Goal: Use online tool/utility: Utilize a website feature to perform a specific function

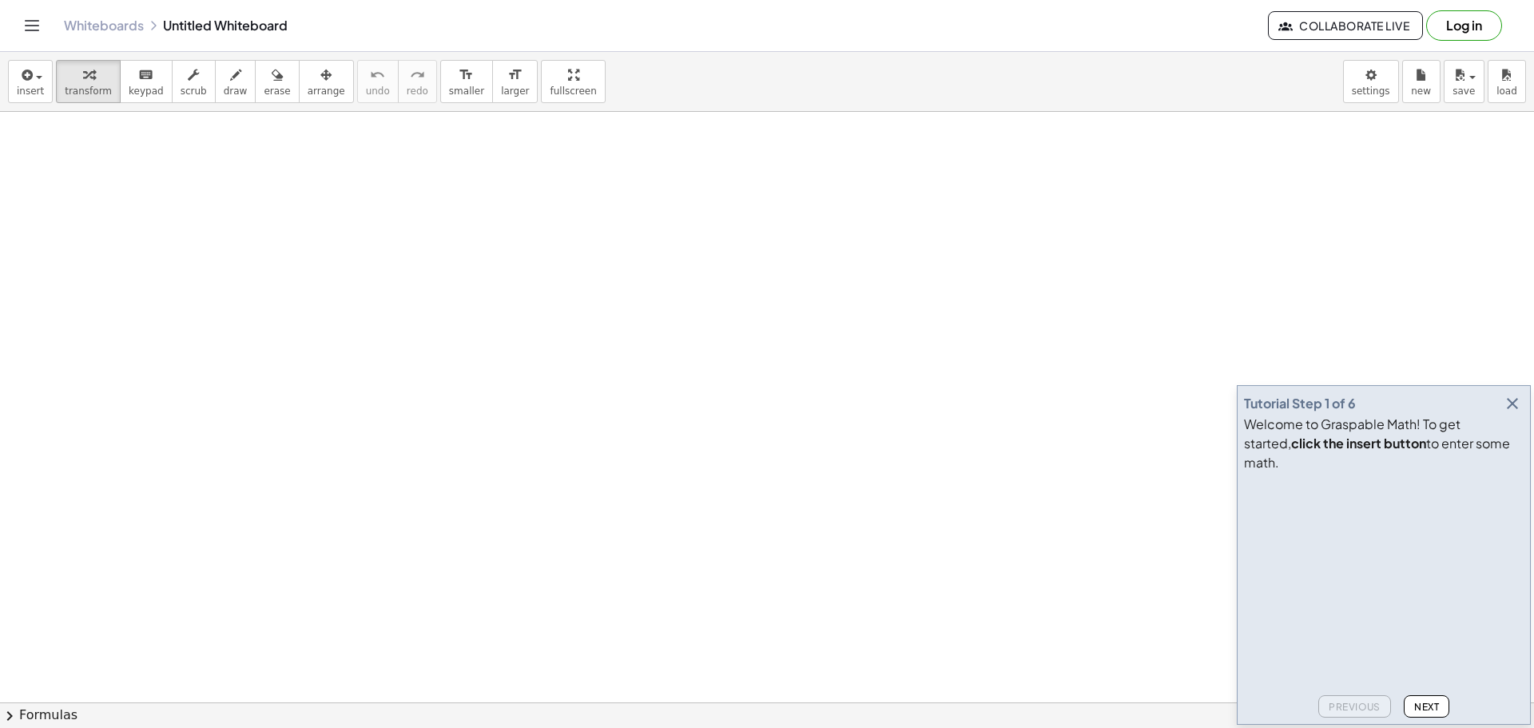
click at [1432, 705] on span "Next" at bounding box center [1426, 707] width 25 height 12
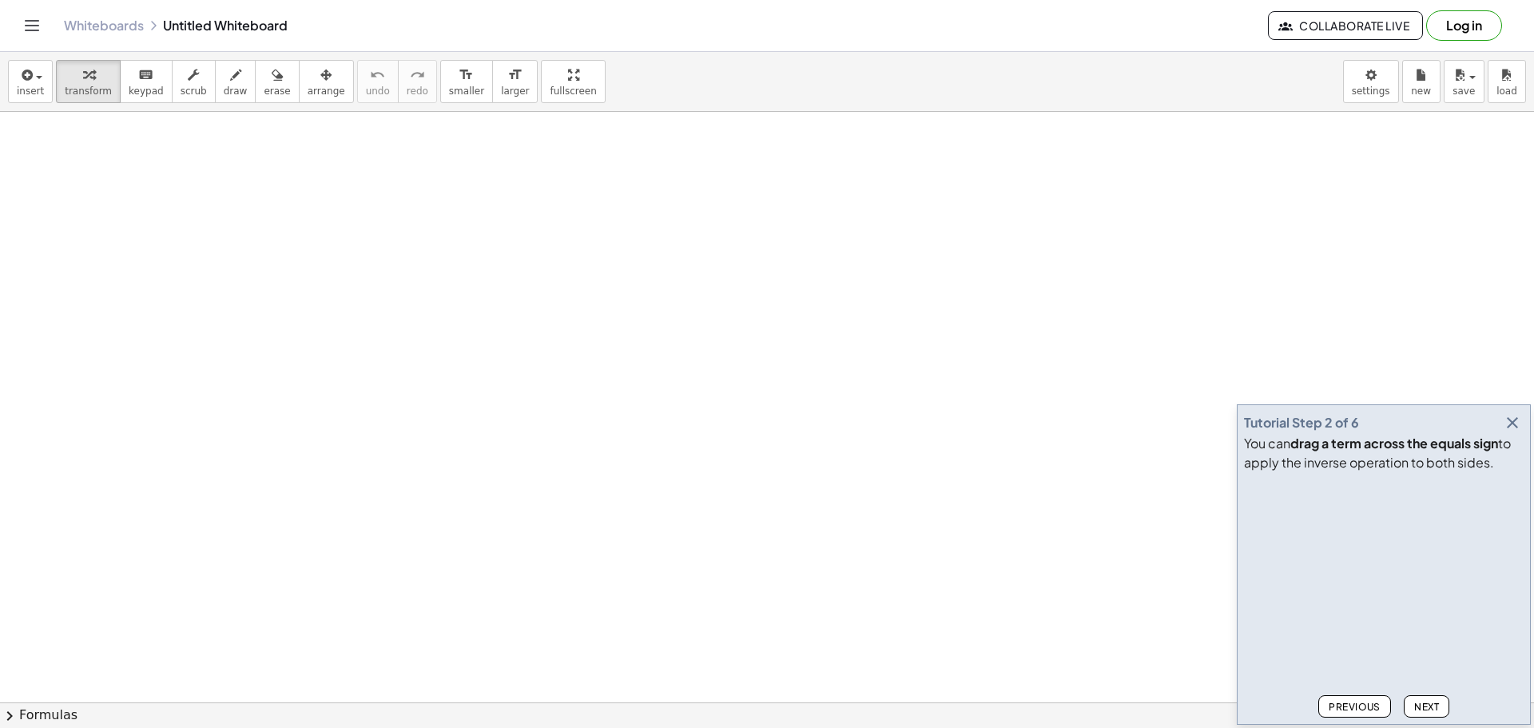
click at [1432, 705] on span "Next" at bounding box center [1426, 707] width 25 height 12
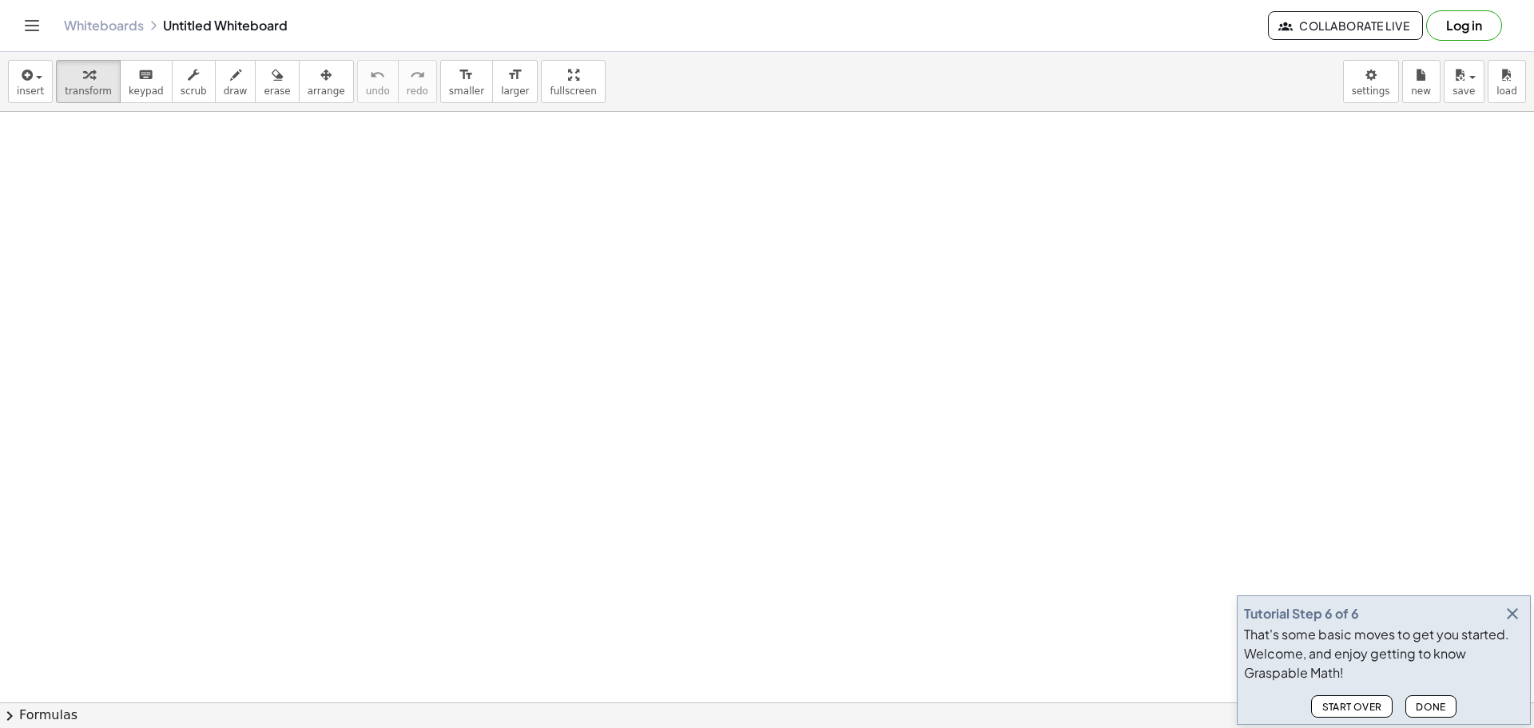
click at [1432, 705] on span "Done" at bounding box center [1431, 707] width 30 height 12
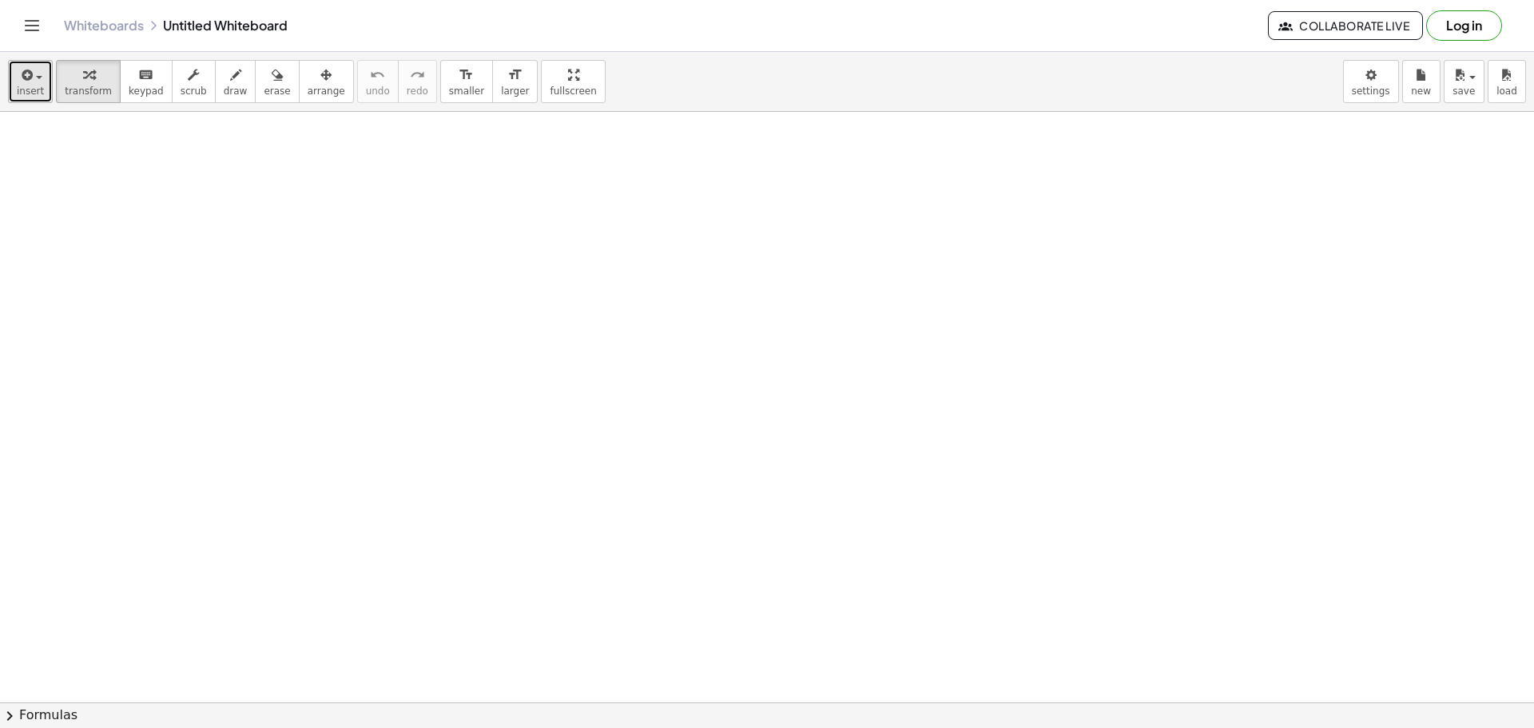
drag, startPoint x: 36, startPoint y: 78, endPoint x: 32, endPoint y: 85, distance: 8.2
click at [36, 78] on span "button" at bounding box center [39, 77] width 6 height 3
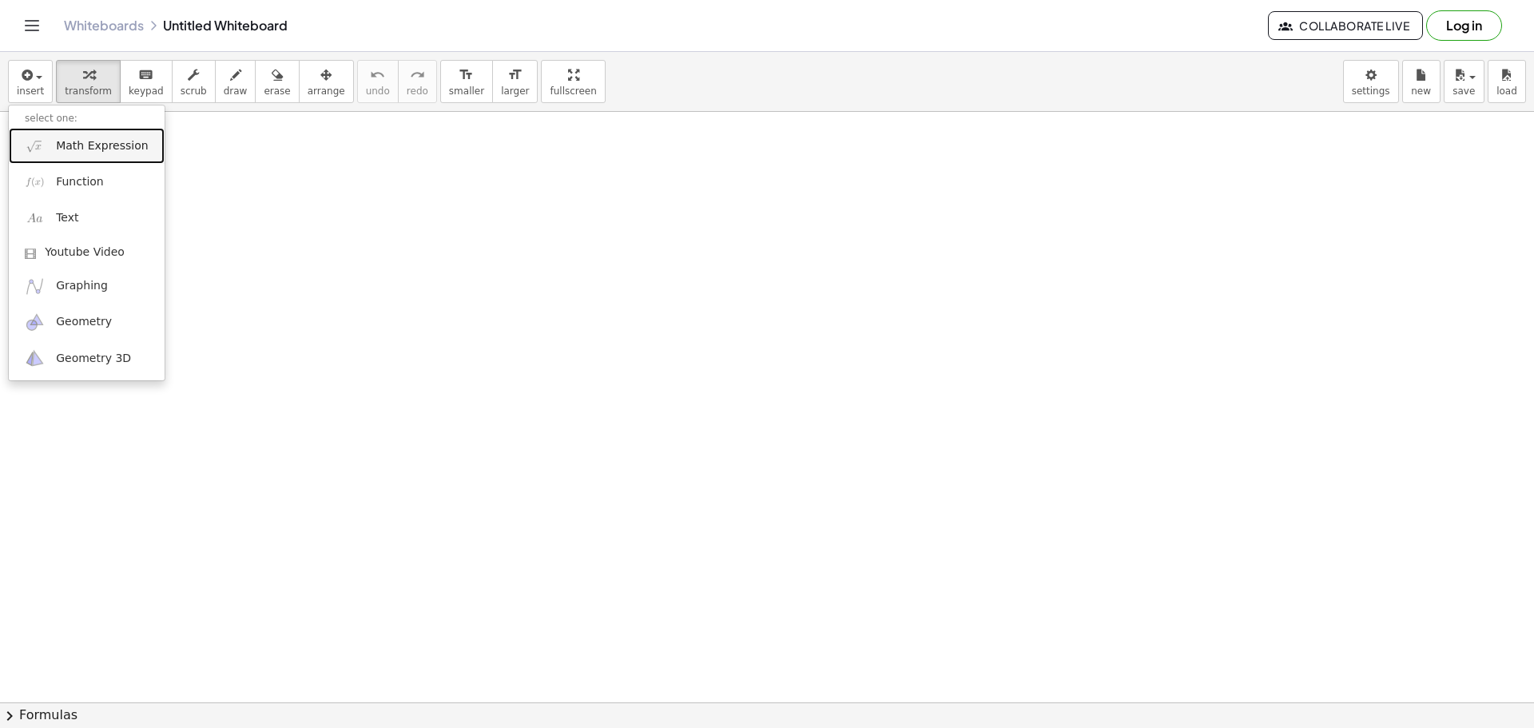
click at [74, 153] on span "Math Expression" at bounding box center [102, 146] width 92 height 16
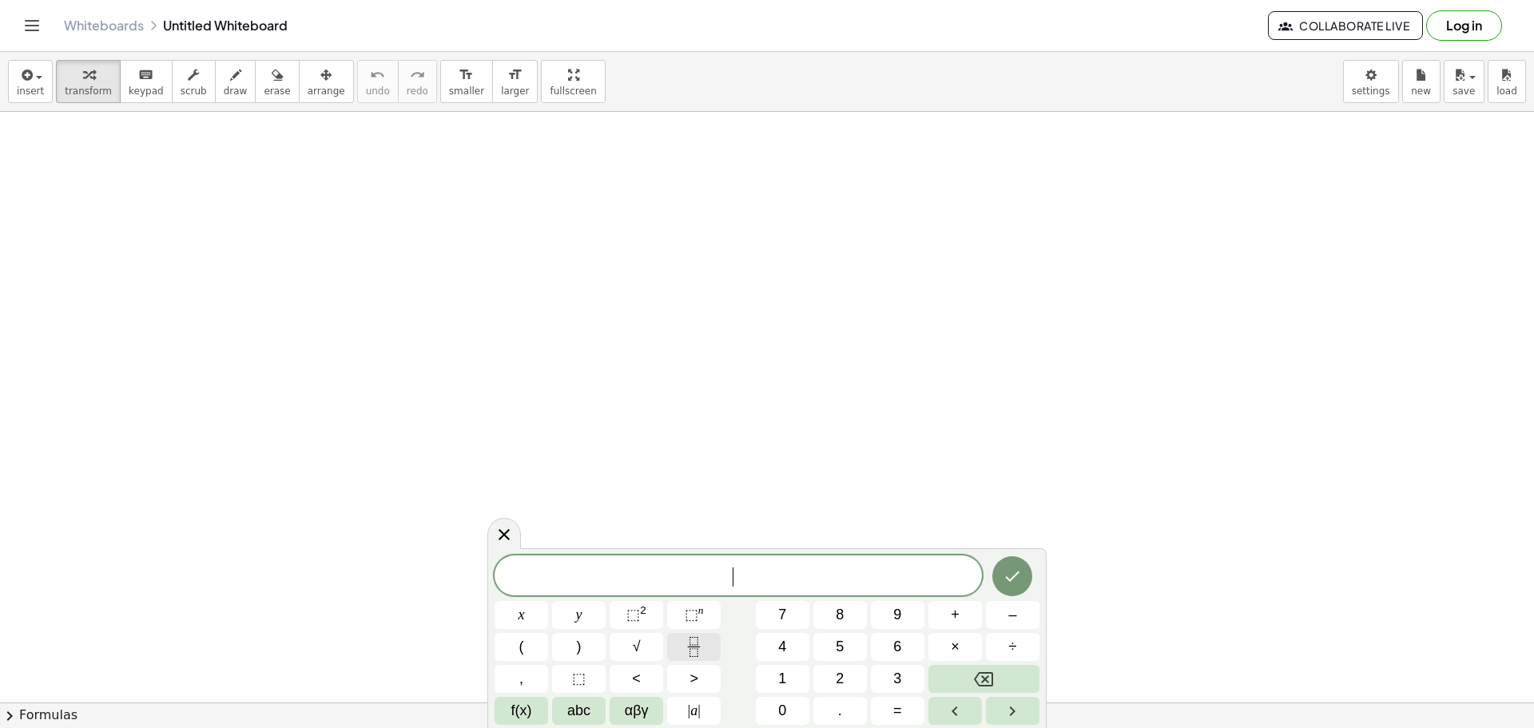
click at [693, 655] on icon "Fraction" at bounding box center [694, 647] width 20 height 20
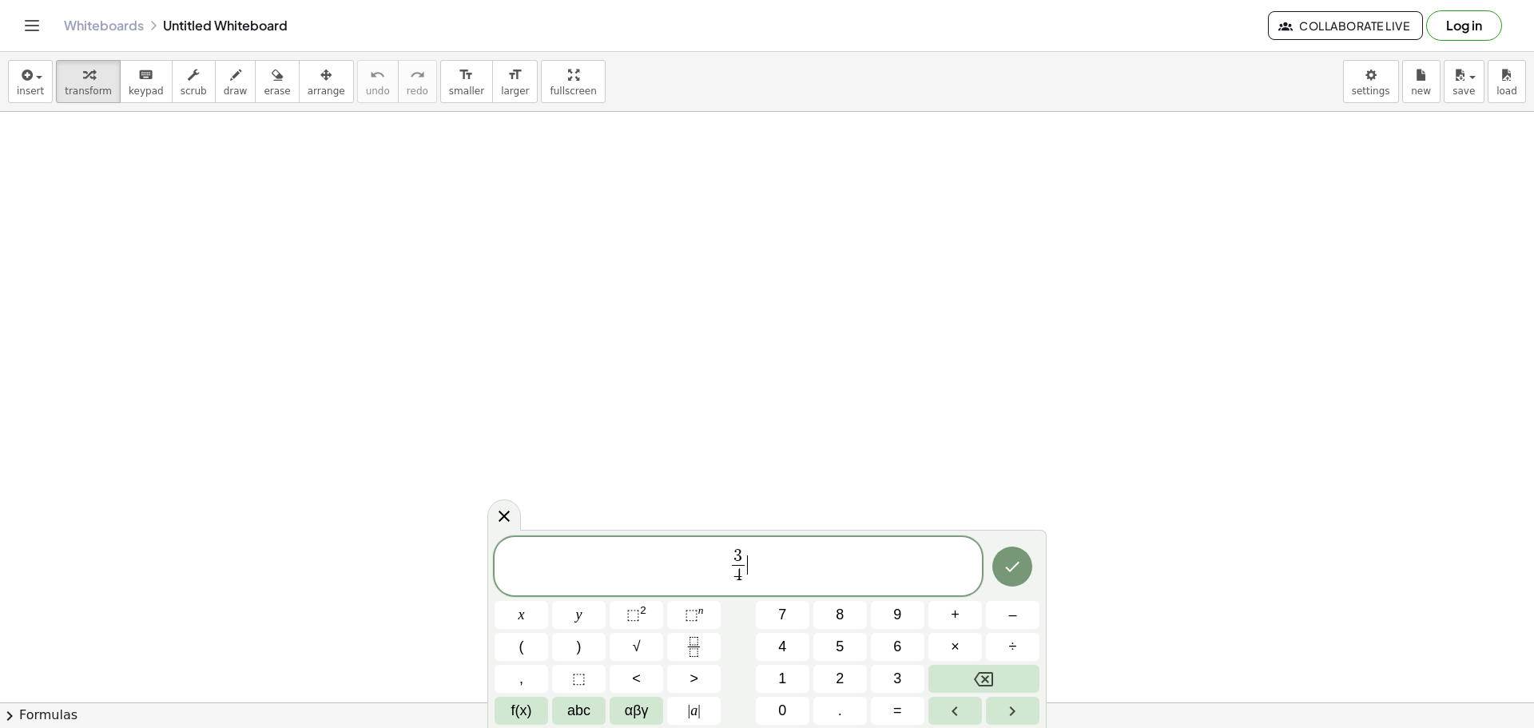
click at [836, 560] on span "3 4 ​ ​" at bounding box center [738, 568] width 487 height 42
click at [706, 650] on button "Fraction" at bounding box center [694, 647] width 54 height 28
click at [1009, 646] on span "÷" at bounding box center [1013, 647] width 8 height 22
click at [830, 565] on span "3 4 ​ ÷ 2 6 ​ ​" at bounding box center [738, 568] width 487 height 42
click at [894, 698] on div "3 4 ​ ÷ 2 6 ​ ​ x y ⬚ 2 ⬚ n 7 8 9 + – ( ) √ 4 5 6 × ÷ , ⬚ < > 1 2 3 f(x) abc αβ…" at bounding box center [767, 631] width 545 height 189
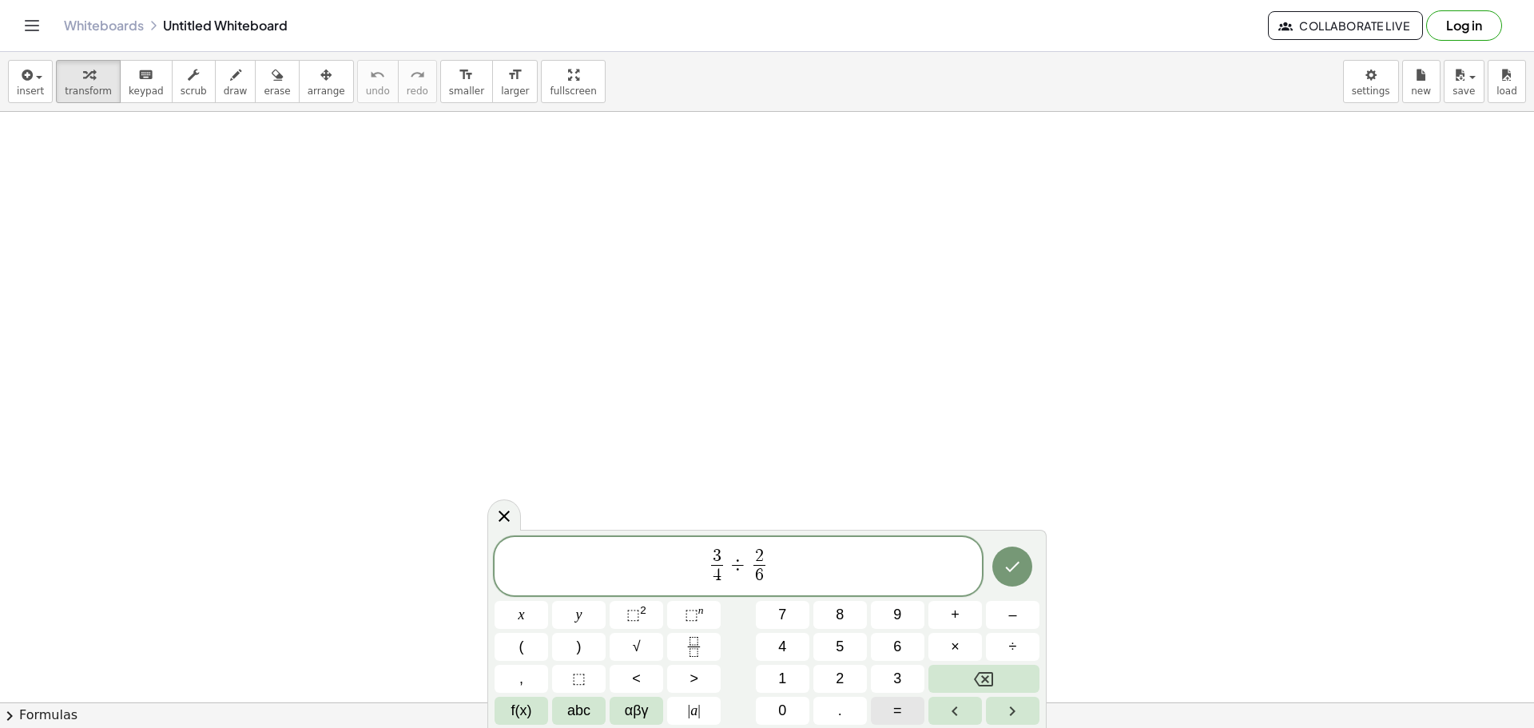
click at [895, 706] on span "=" at bounding box center [897, 711] width 9 height 22
click at [1003, 576] on icon "Done" at bounding box center [1012, 566] width 19 height 19
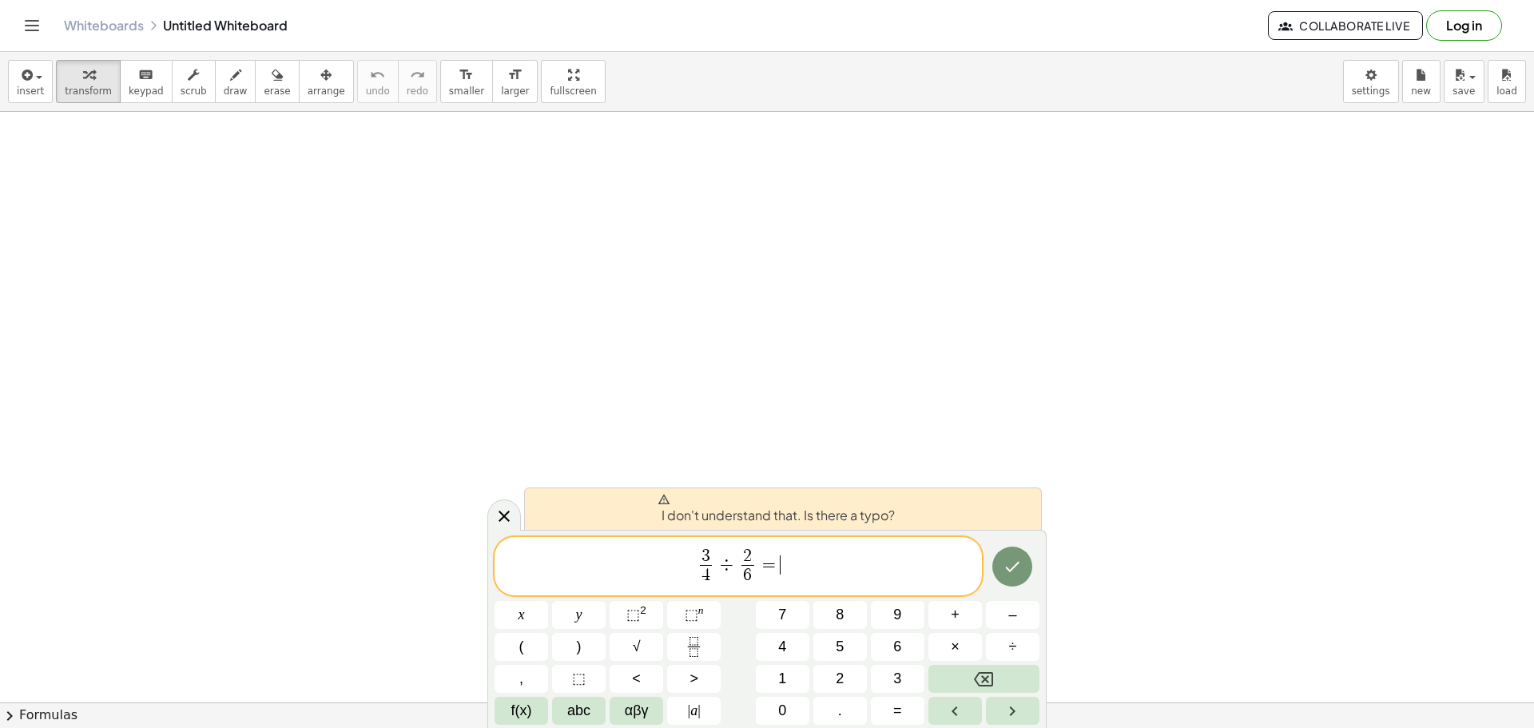
click at [873, 573] on span "3 4 ​ ÷ 2 6 ​ = ​" at bounding box center [738, 568] width 487 height 42
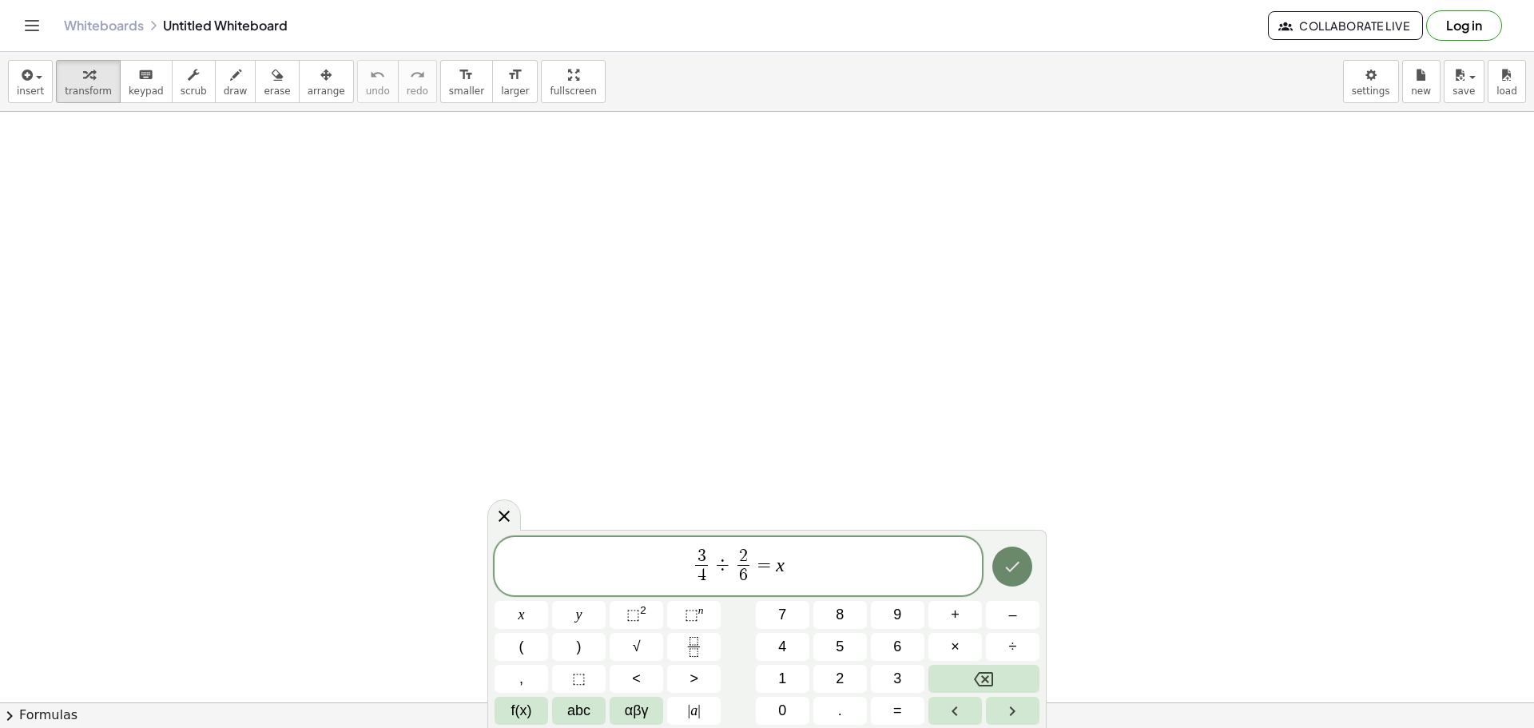
click at [1013, 567] on icon "Done" at bounding box center [1013, 567] width 14 height 10
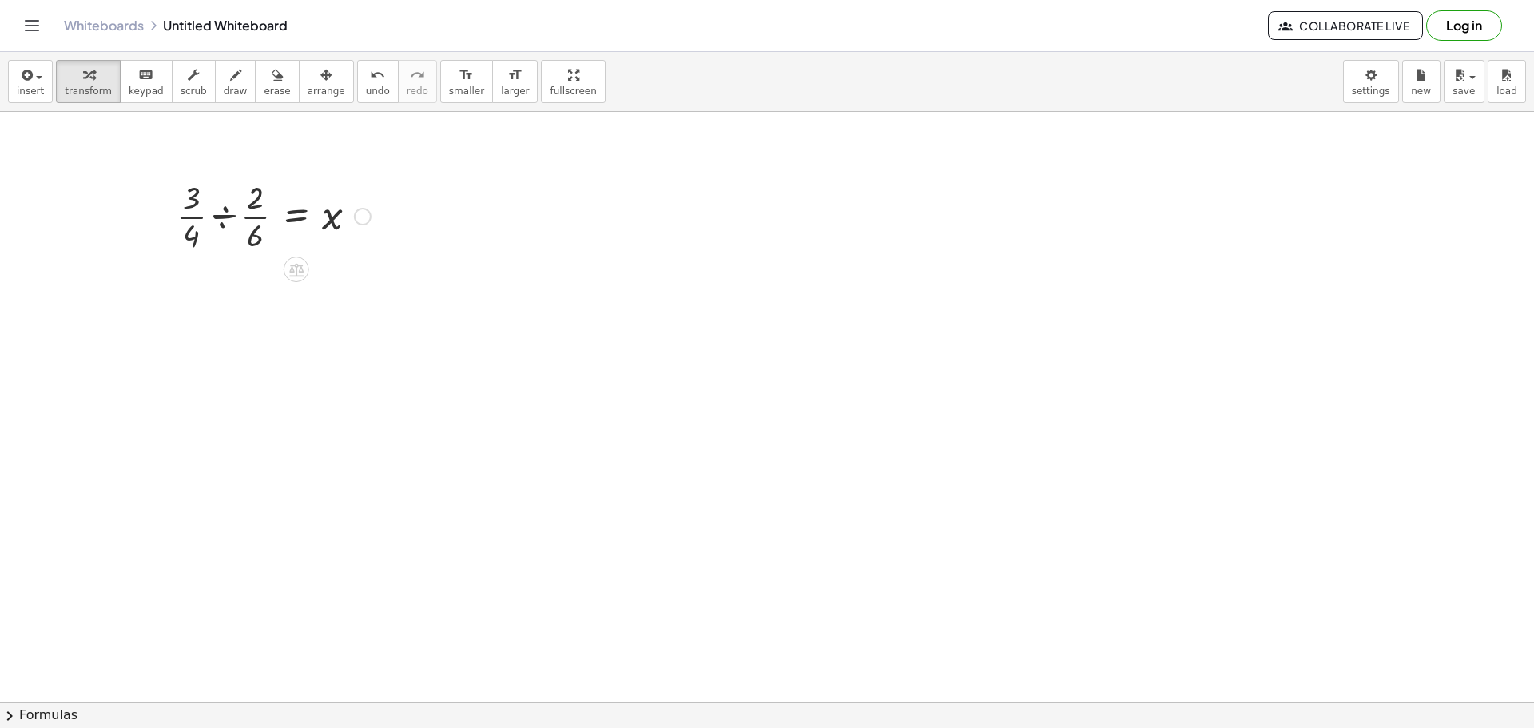
click at [253, 212] on div at bounding box center [274, 215] width 210 height 80
click at [219, 296] on div at bounding box center [273, 295] width 210 height 80
click at [303, 428] on div at bounding box center [296, 429] width 26 height 26
click at [230, 438] on span "+" at bounding box center [232, 430] width 10 height 23
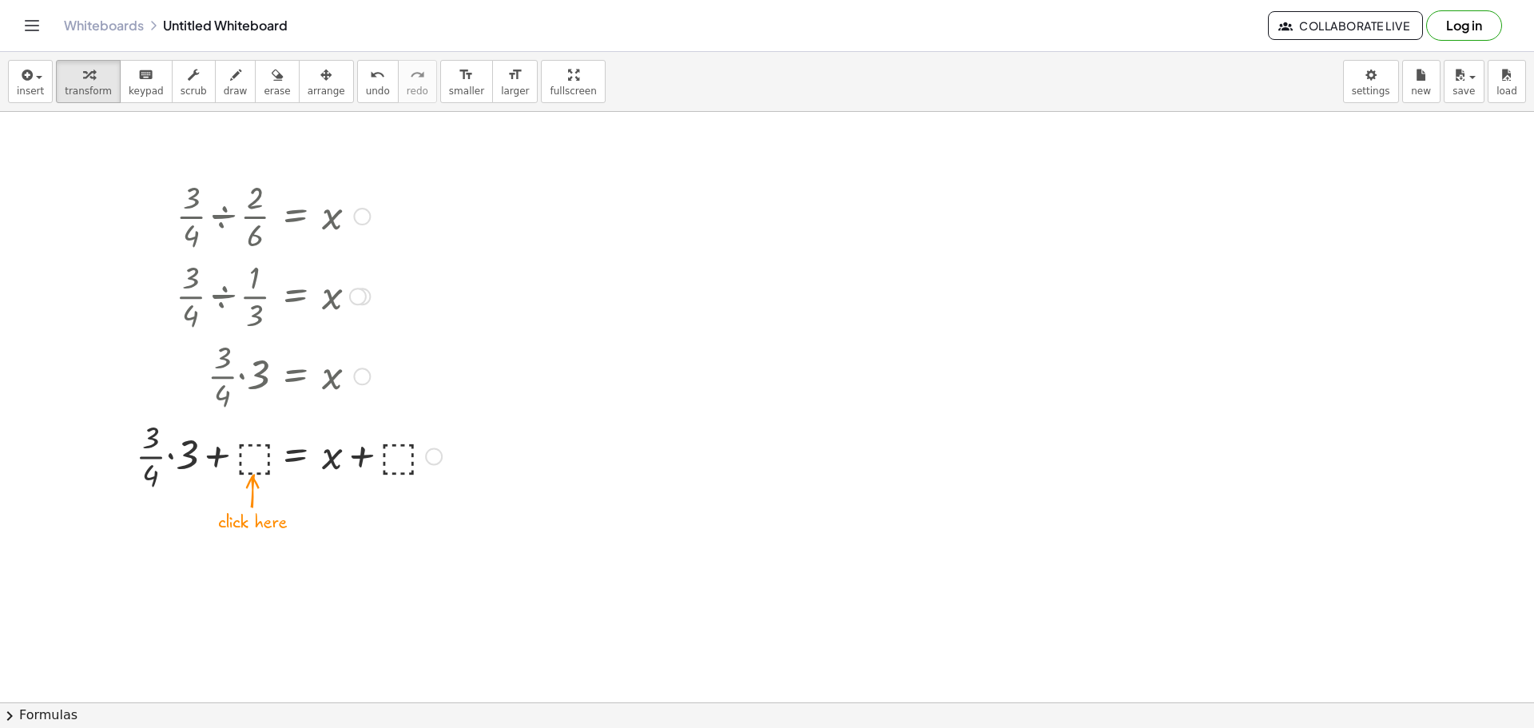
click at [357, 455] on div at bounding box center [289, 455] width 322 height 80
click at [429, 460] on div at bounding box center [434, 456] width 18 height 18
drag, startPoint x: 412, startPoint y: 501, endPoint x: 357, endPoint y: 492, distance: 55.0
drag, startPoint x: 272, startPoint y: 459, endPoint x: 281, endPoint y: 523, distance: 64.5
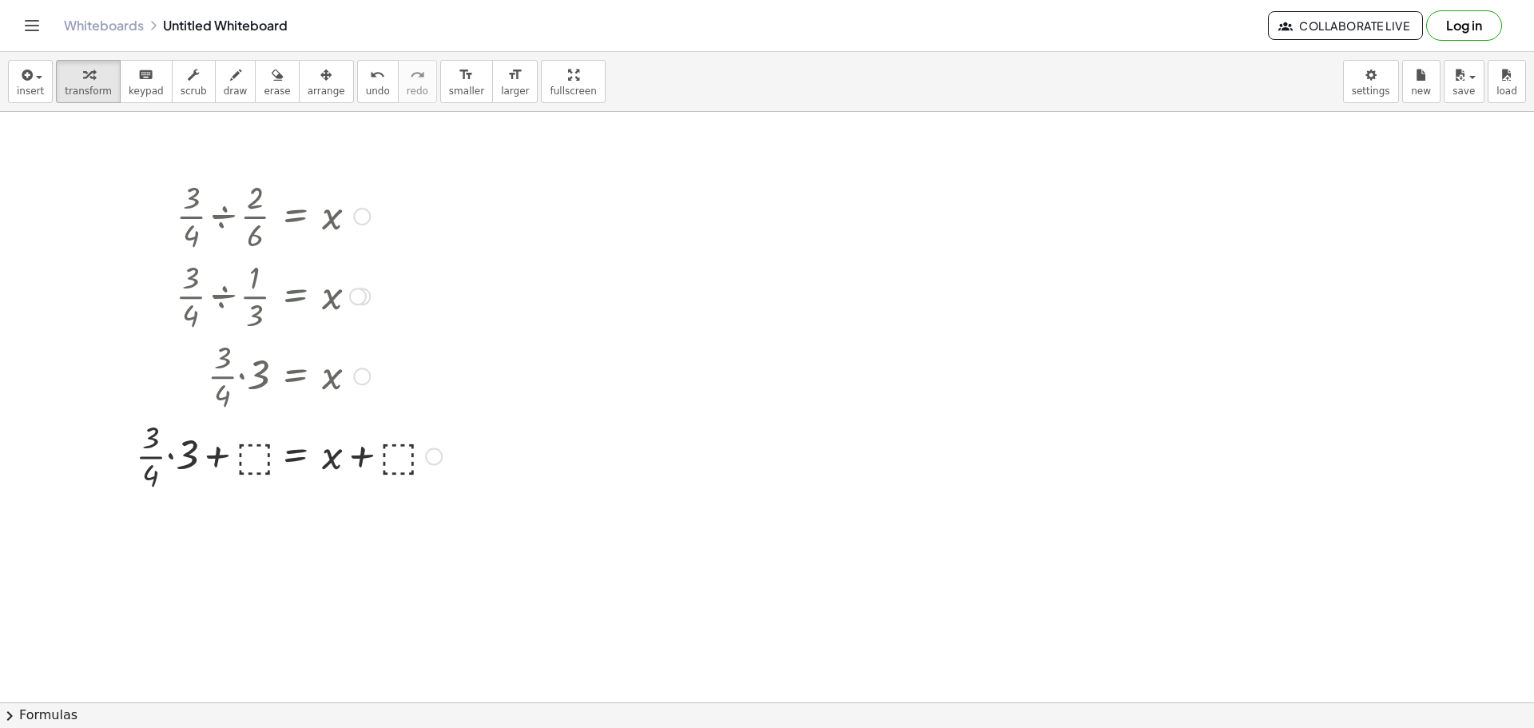
click at [357, 100] on button "undo undo" at bounding box center [378, 81] width 42 height 43
click at [237, 376] on div at bounding box center [273, 375] width 210 height 80
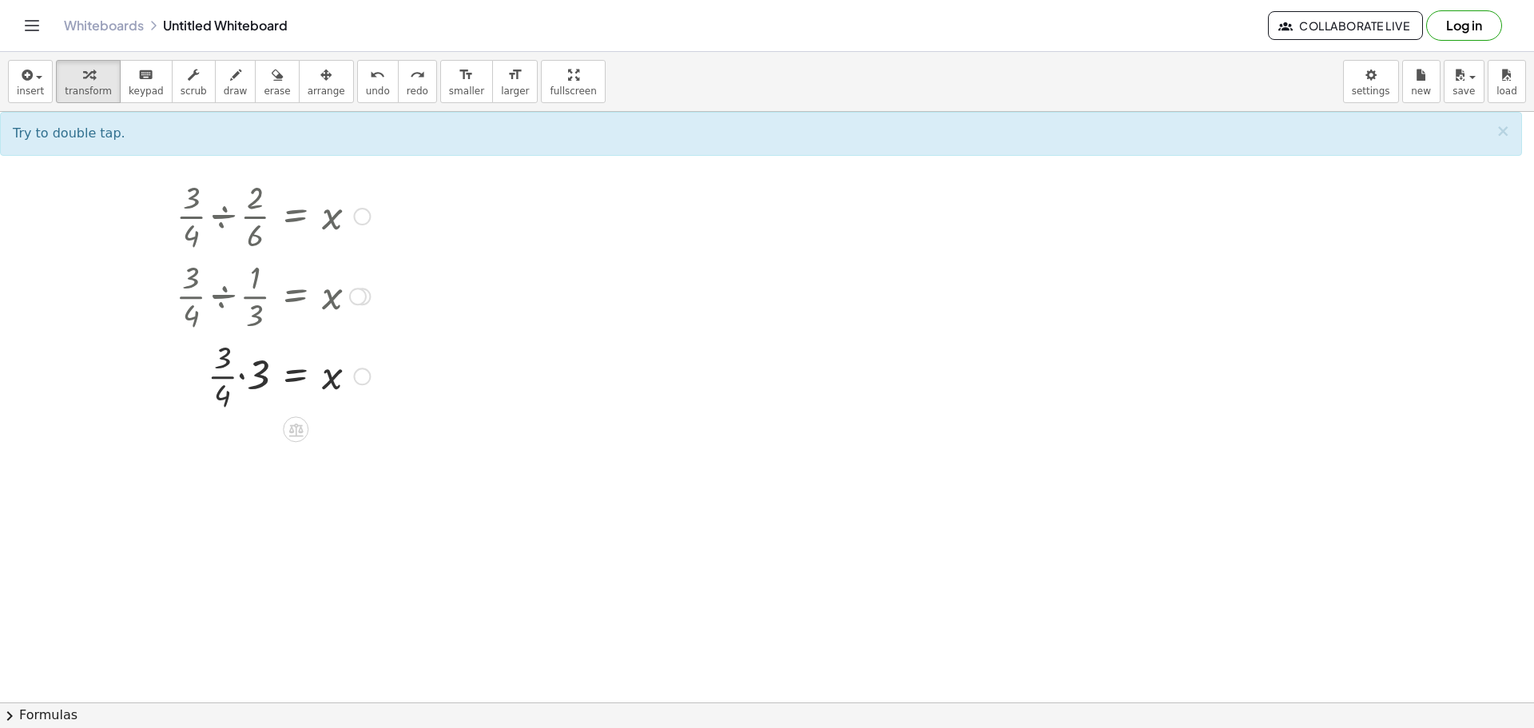
click at [244, 376] on div at bounding box center [273, 375] width 210 height 80
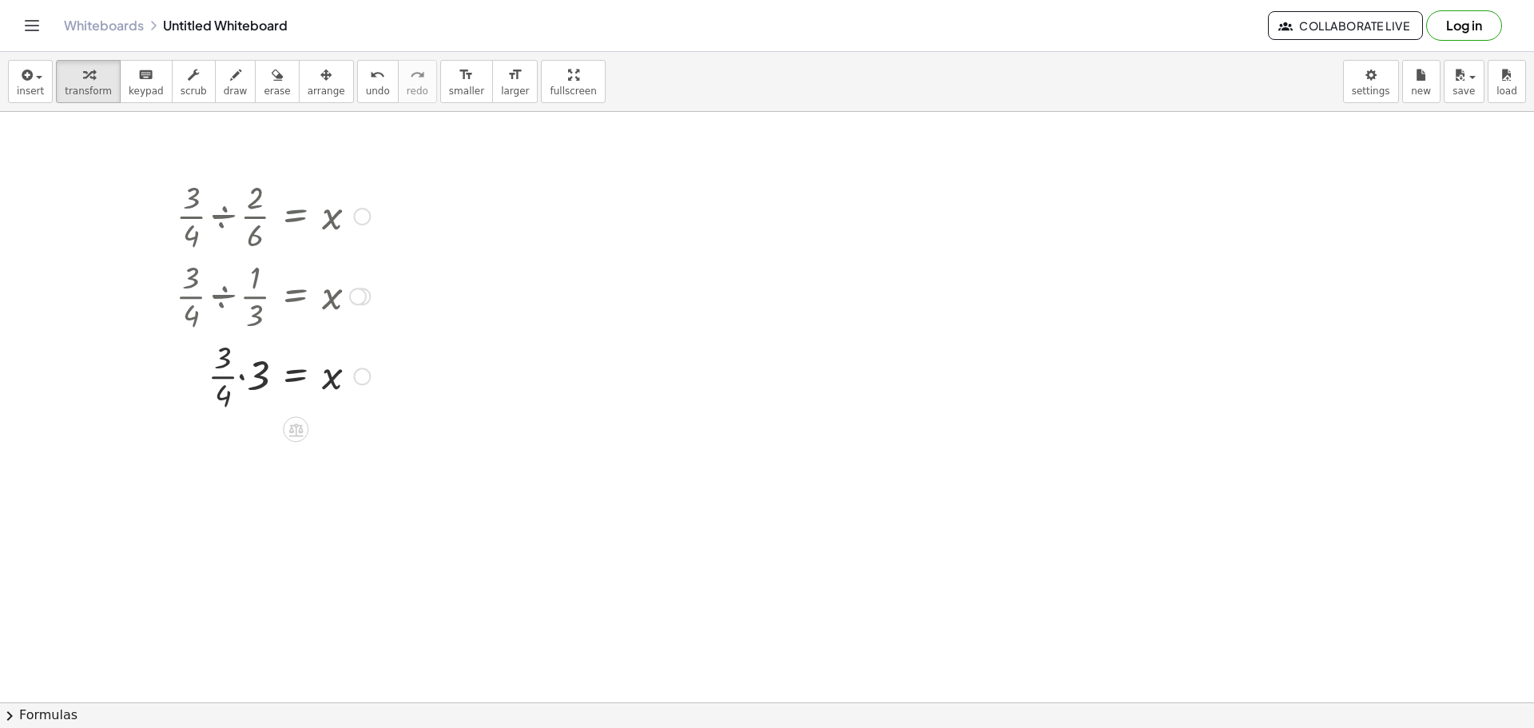
click at [244, 377] on div at bounding box center [273, 375] width 210 height 80
click at [248, 440] on div at bounding box center [273, 455] width 210 height 80
click at [257, 536] on div at bounding box center [273, 535] width 210 height 80
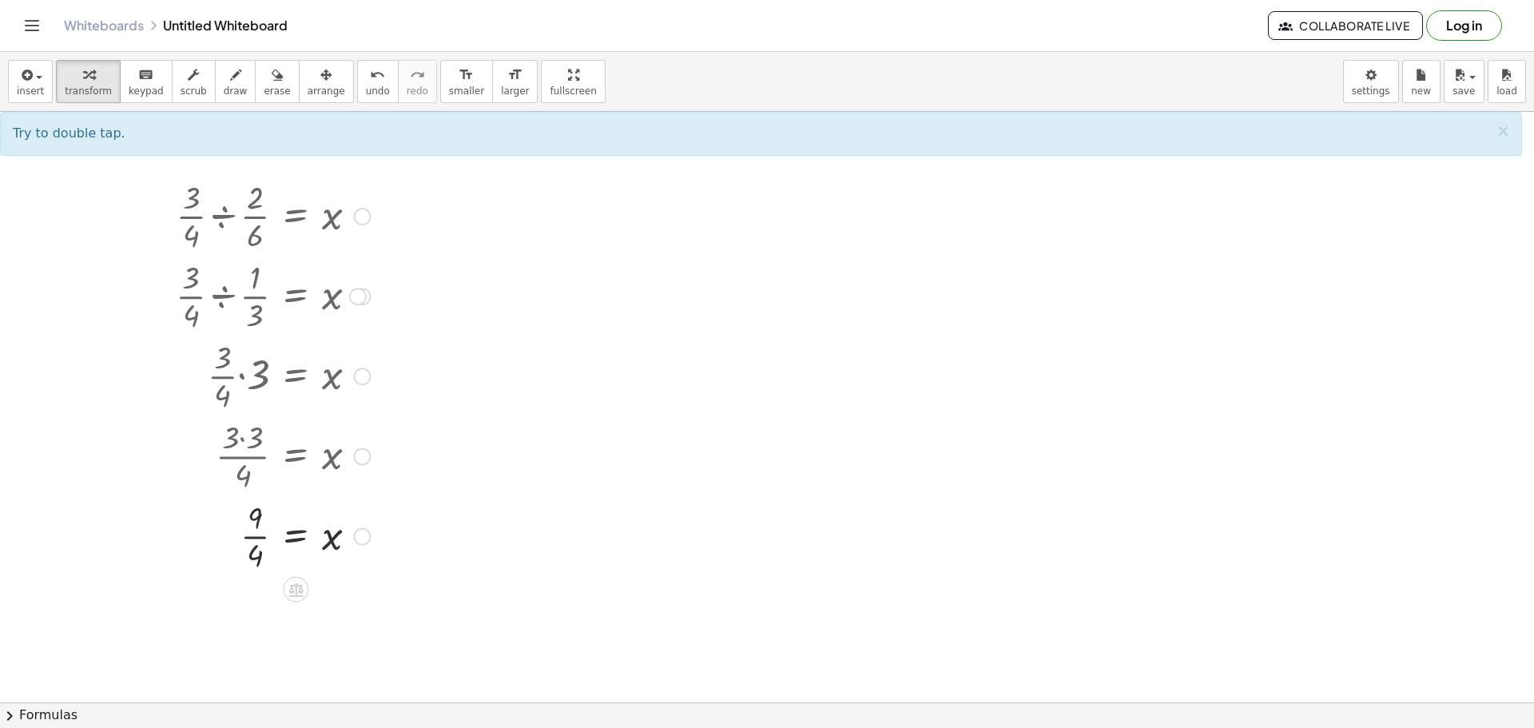
click at [253, 558] on div at bounding box center [273, 535] width 210 height 80
click at [256, 511] on div at bounding box center [273, 535] width 210 height 80
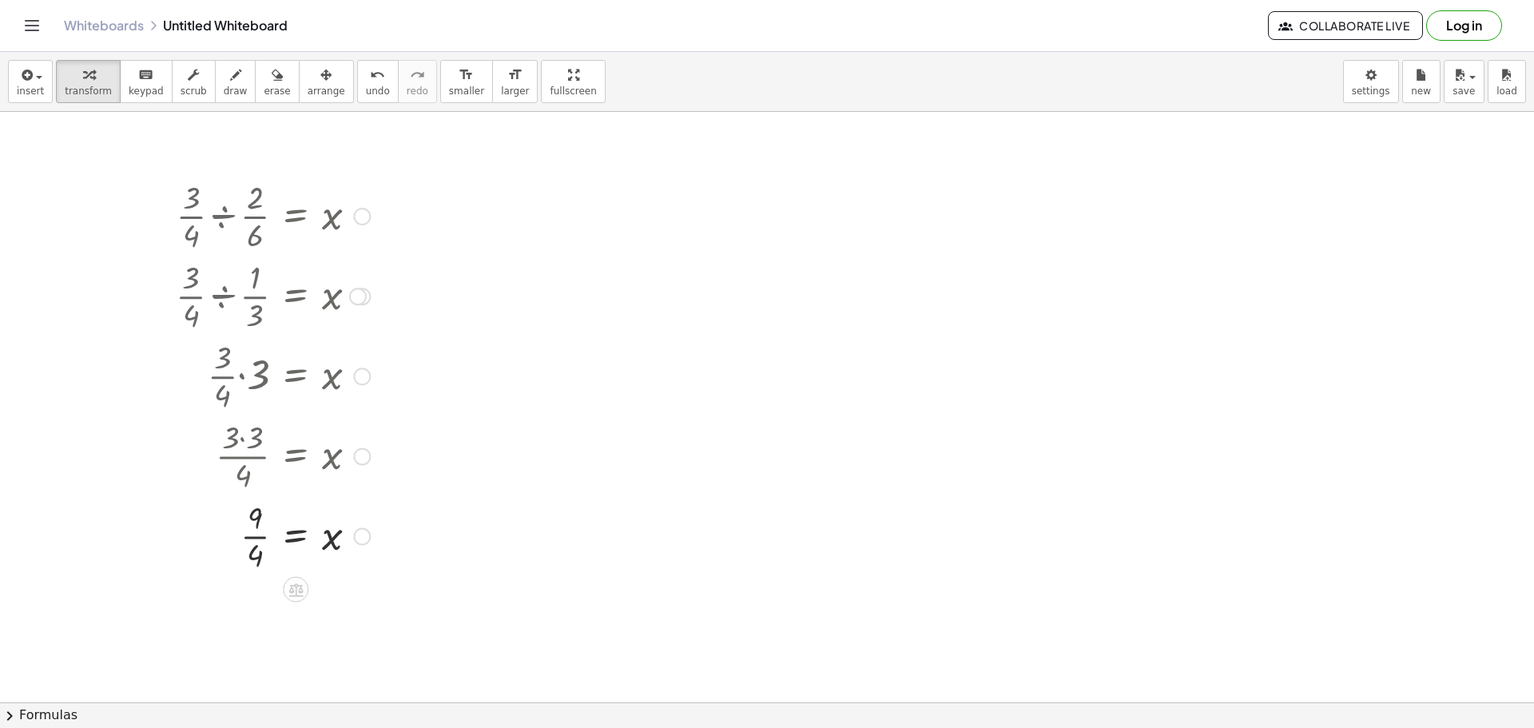
click at [254, 538] on div at bounding box center [273, 535] width 210 height 80
click at [253, 538] on div at bounding box center [273, 535] width 210 height 80
click at [250, 611] on div at bounding box center [273, 601] width 210 height 53
drag, startPoint x: 250, startPoint y: 615, endPoint x: 221, endPoint y: 630, distance: 32.9
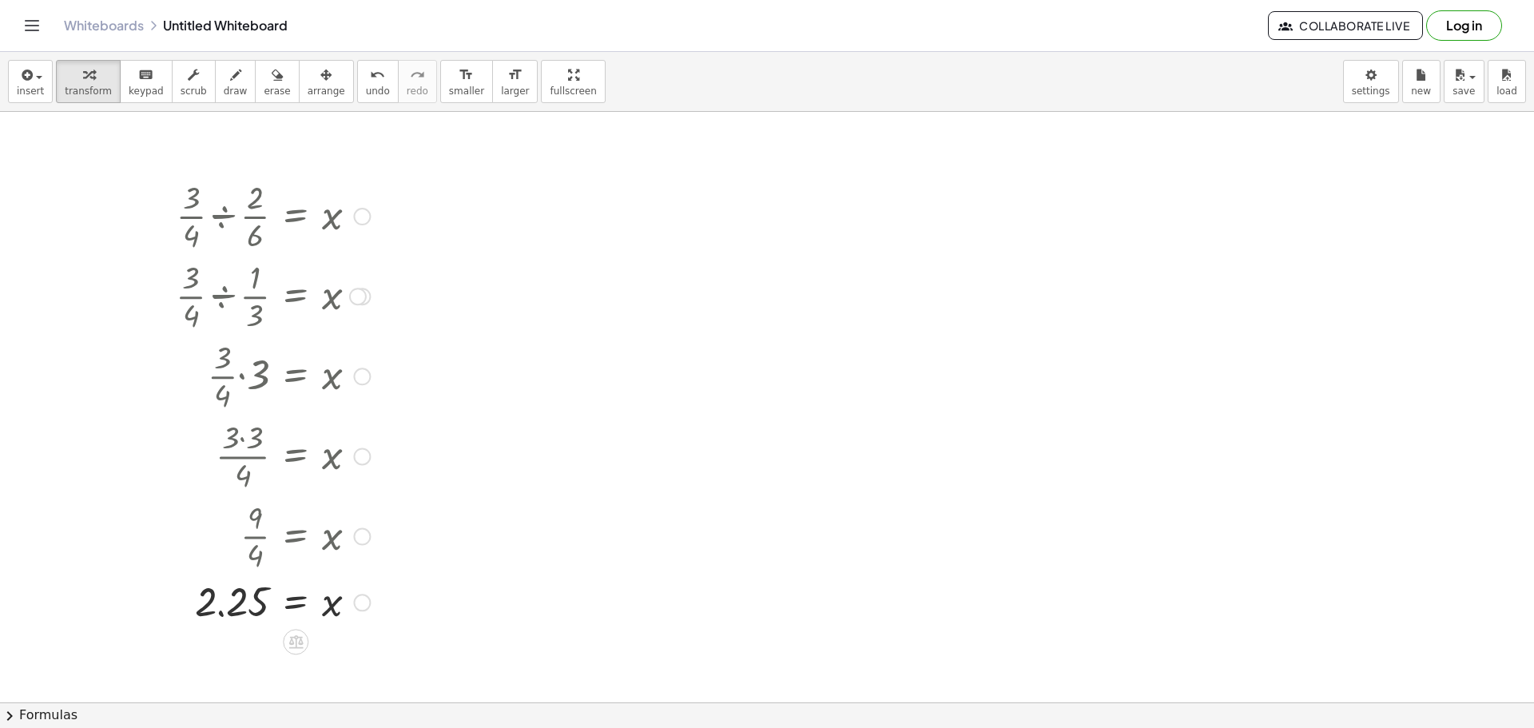
click at [243, 603] on div at bounding box center [273, 601] width 210 height 53
click at [221, 615] on div at bounding box center [273, 601] width 210 height 53
click at [255, 602] on div at bounding box center [273, 601] width 210 height 53
click at [259, 555] on div at bounding box center [295, 535] width 165 height 80
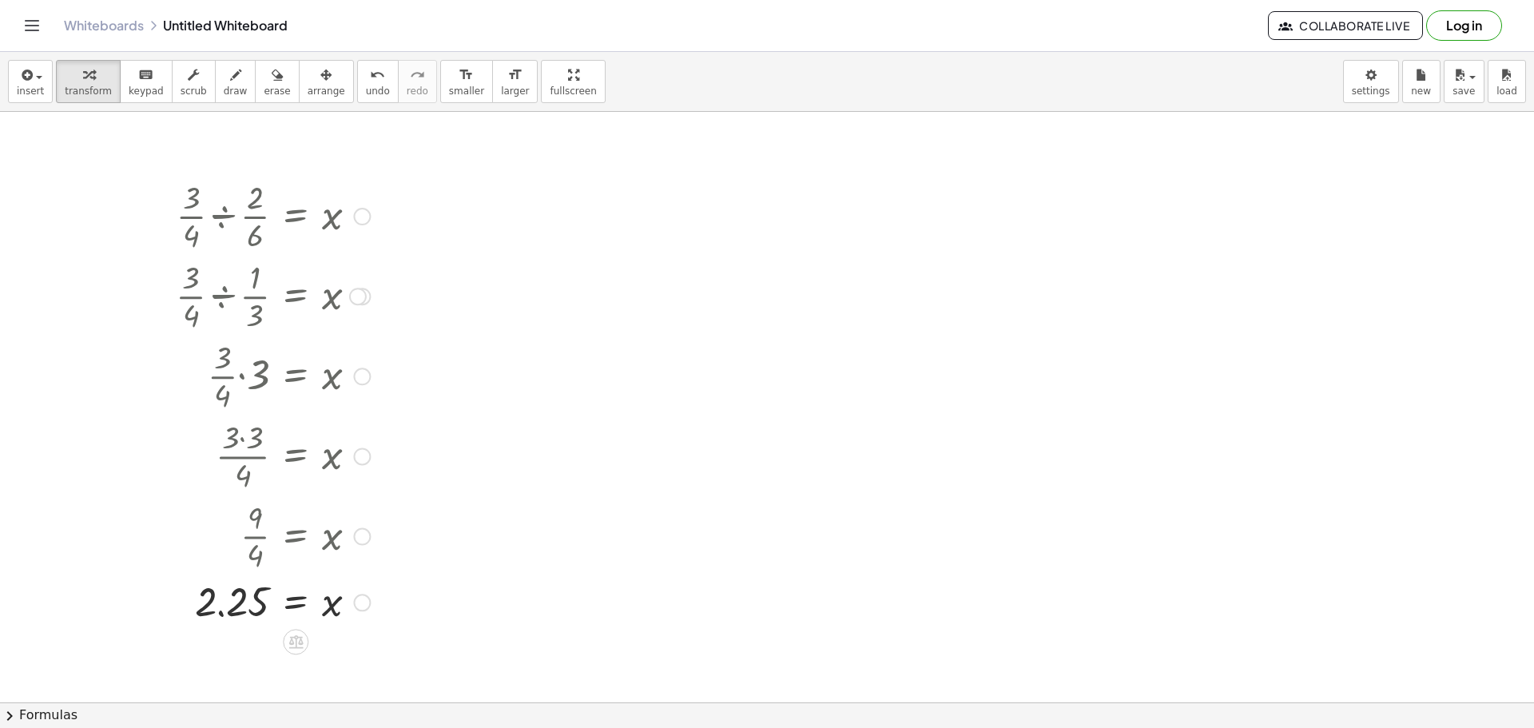
click at [263, 523] on div at bounding box center [295, 535] width 165 height 80
click at [264, 523] on div at bounding box center [295, 535] width 165 height 80
drag, startPoint x: 367, startPoint y: 536, endPoint x: 728, endPoint y: 210, distance: 486.6
click at [599, 204] on div at bounding box center [651, 201] width 146 height 80
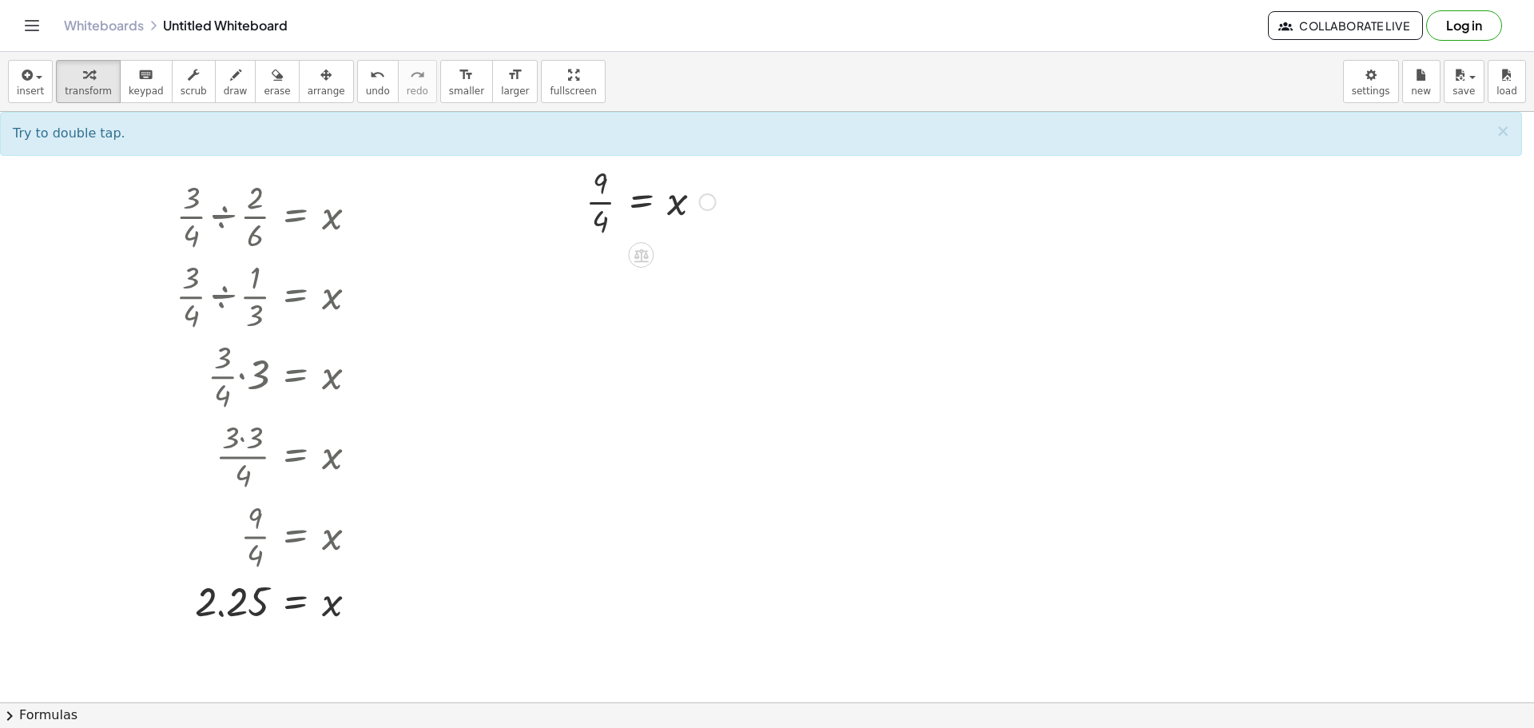
click at [604, 177] on div at bounding box center [651, 201] width 146 height 80
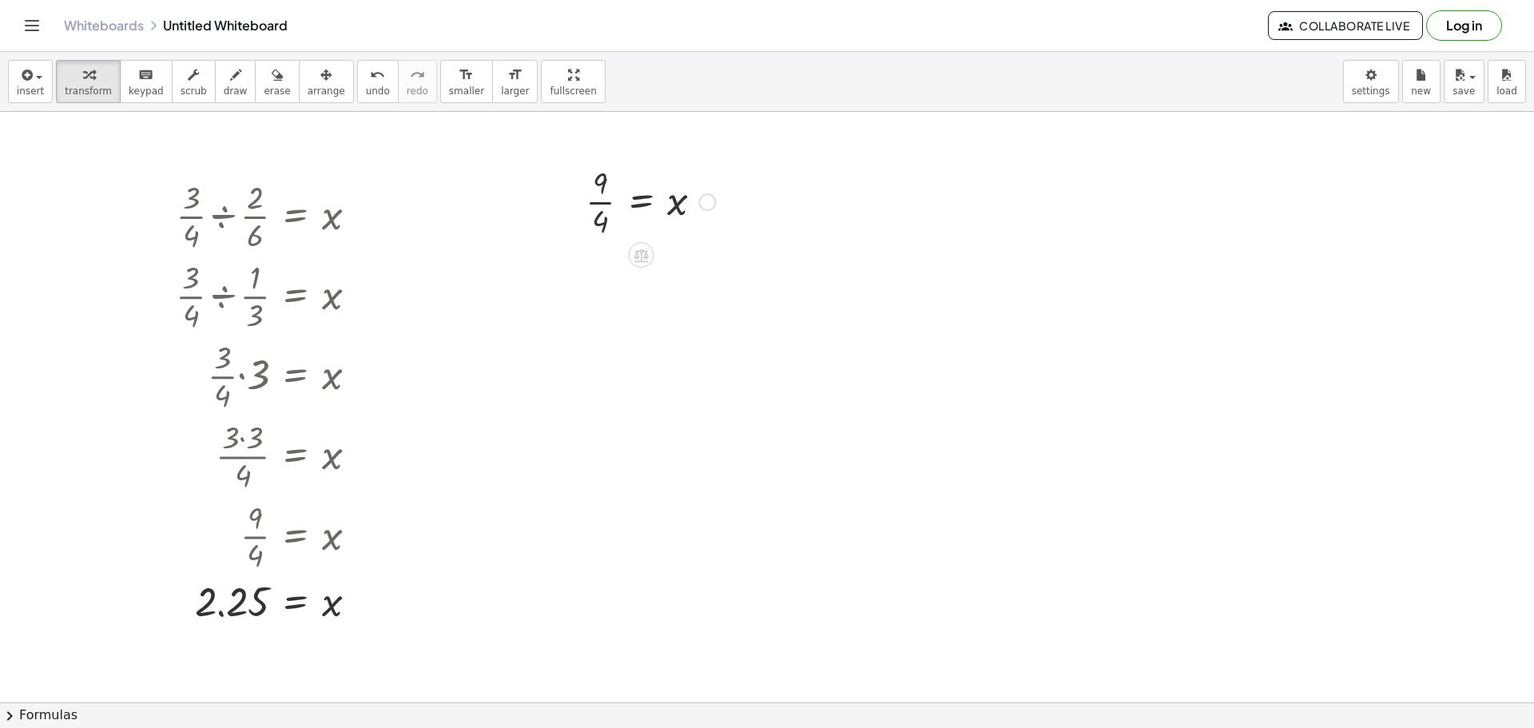
click at [604, 177] on div at bounding box center [651, 201] width 146 height 80
click at [602, 221] on div at bounding box center [651, 201] width 146 height 80
click at [598, 197] on div at bounding box center [627, 201] width 191 height 80
drag, startPoint x: 709, startPoint y: 264, endPoint x: 652, endPoint y: 511, distance: 252.6
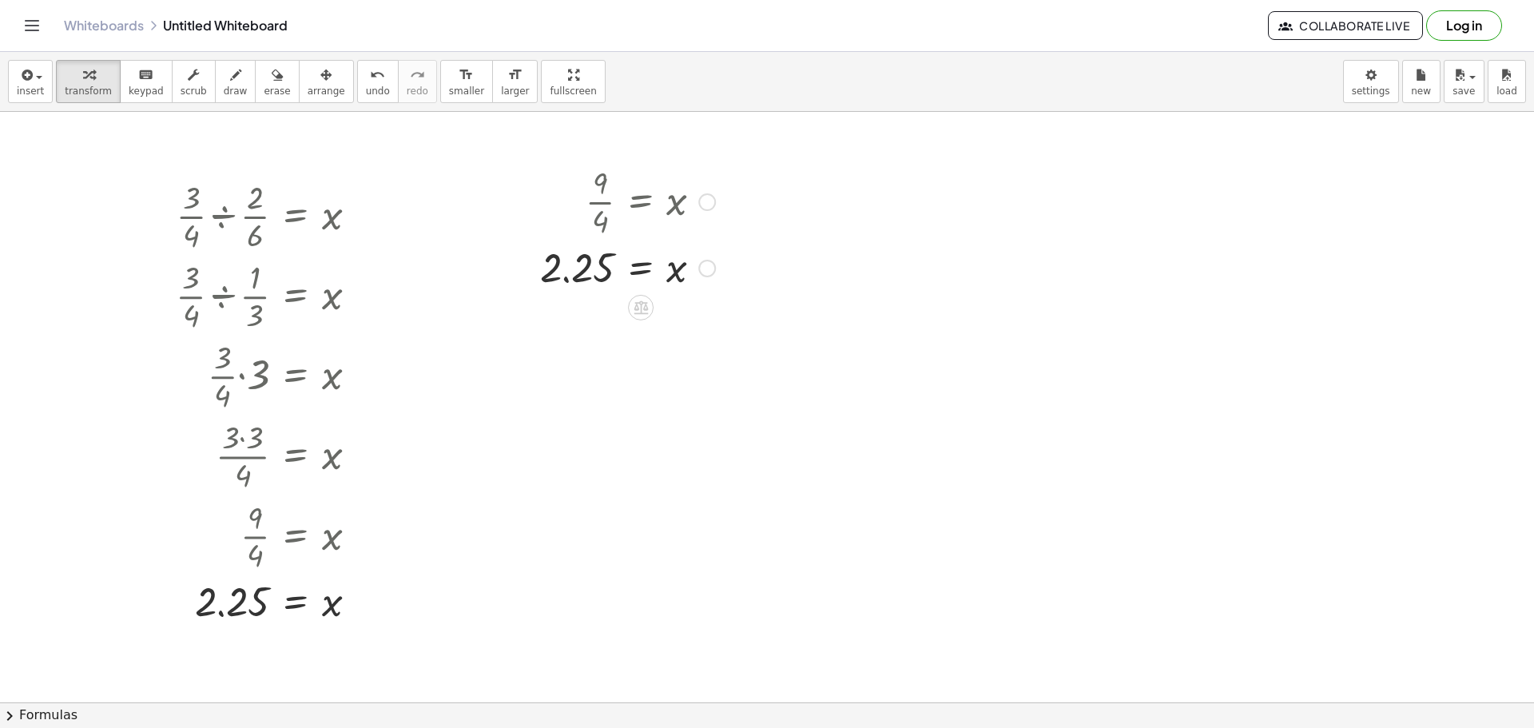
click at [708, 200] on div at bounding box center [707, 202] width 18 height 18
click at [697, 230] on div at bounding box center [627, 201] width 191 height 80
drag, startPoint x: 713, startPoint y: 203, endPoint x: 879, endPoint y: 237, distance: 169.6
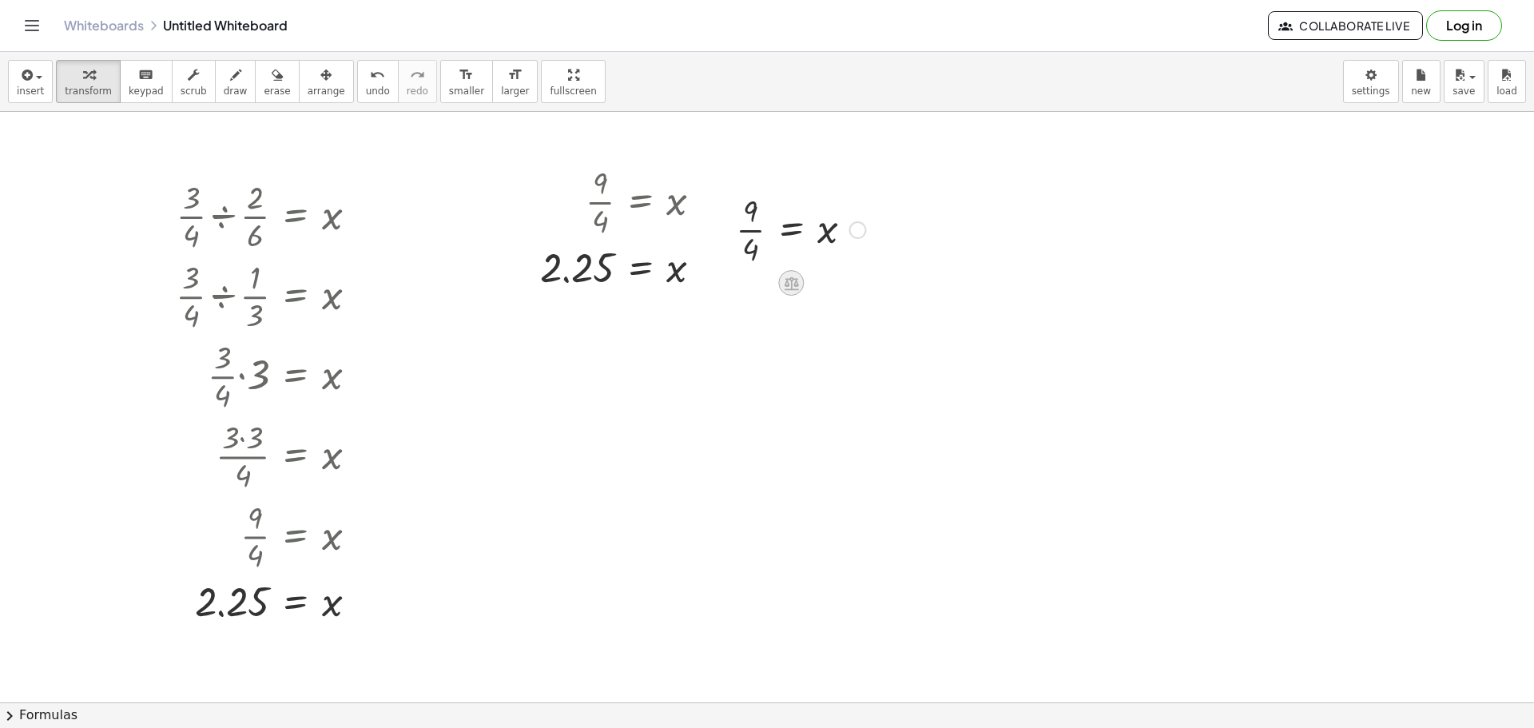
click at [792, 283] on icon at bounding box center [792, 283] width 14 height 14
click at [852, 281] on icon at bounding box center [855, 283] width 14 height 14
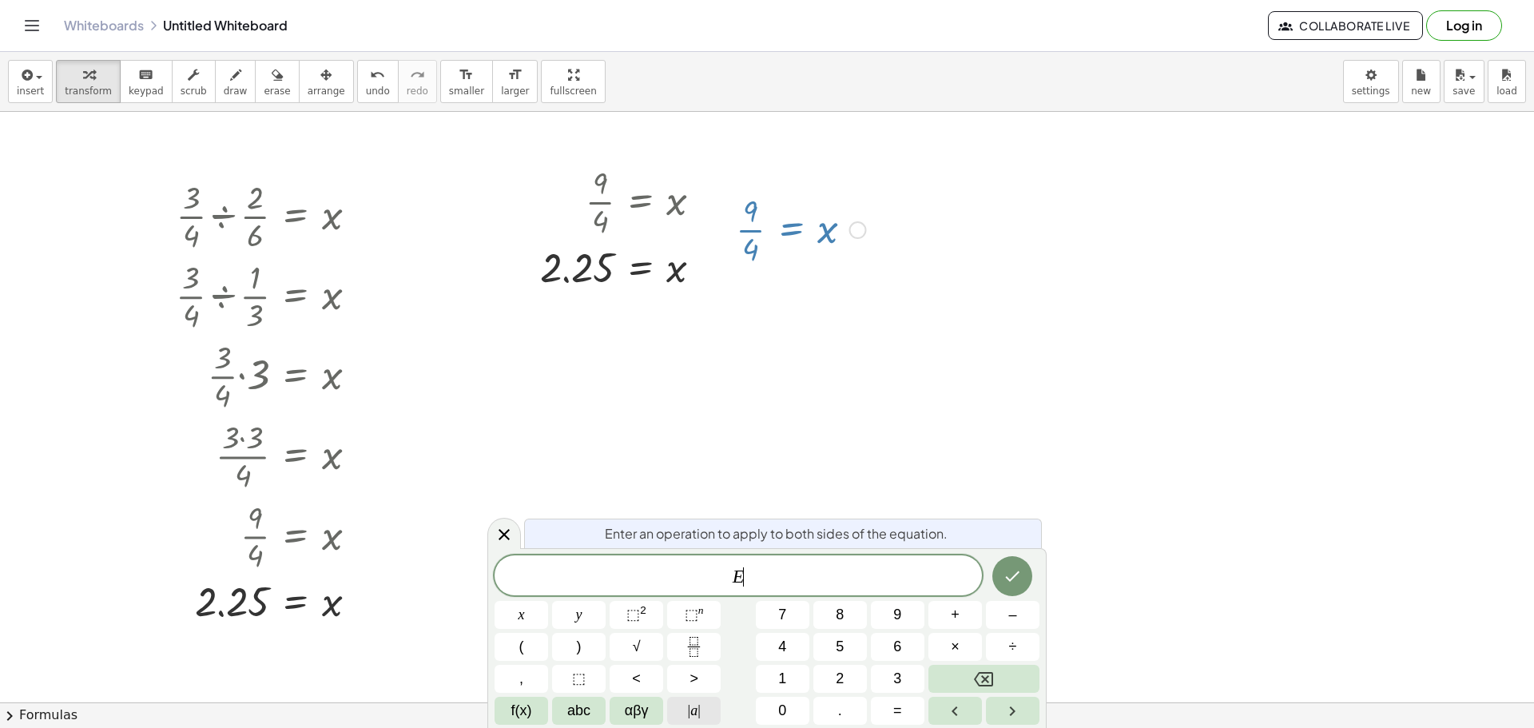
click at [692, 708] on span "| a |" at bounding box center [694, 711] width 13 height 22
click at [1002, 576] on button "Done" at bounding box center [1012, 575] width 40 height 40
